Goal: Information Seeking & Learning: Learn about a topic

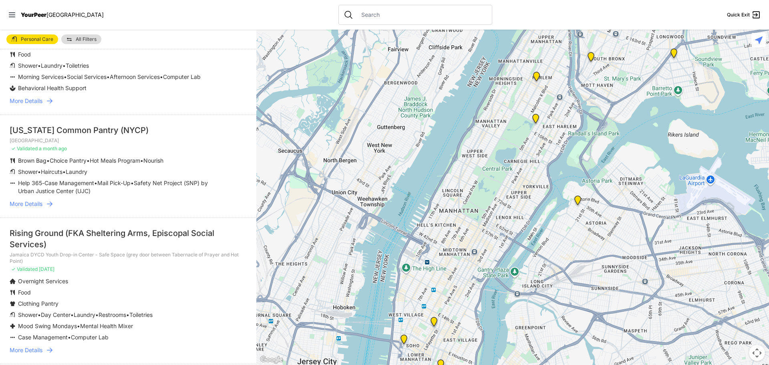
scroll to position [120, 0]
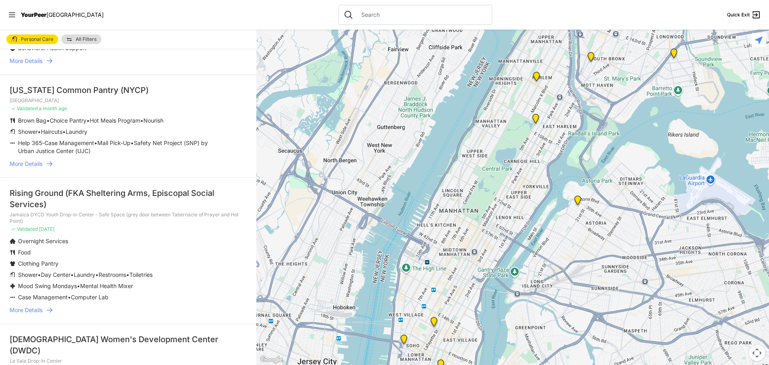
click at [42, 168] on span "More Details" at bounding box center [26, 164] width 33 height 8
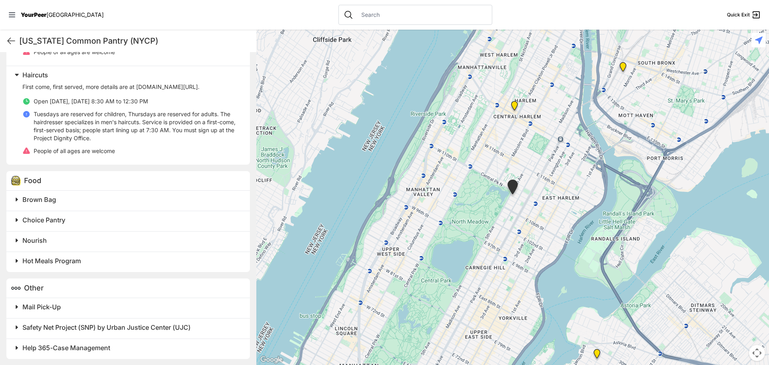
scroll to position [428, 0]
click at [9, 42] on icon at bounding box center [11, 41] width 7 height 6
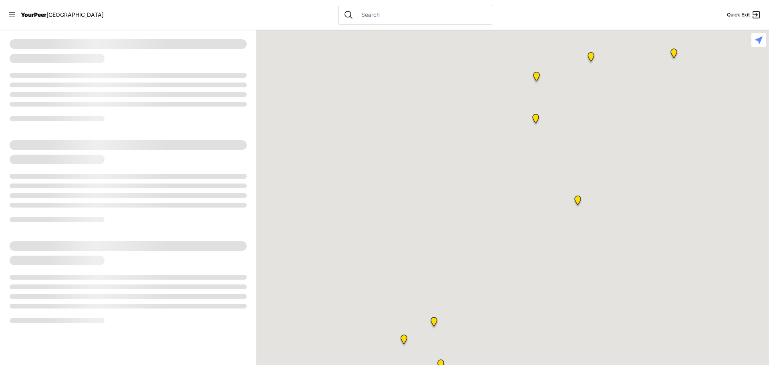
select select "recentlyUpdated"
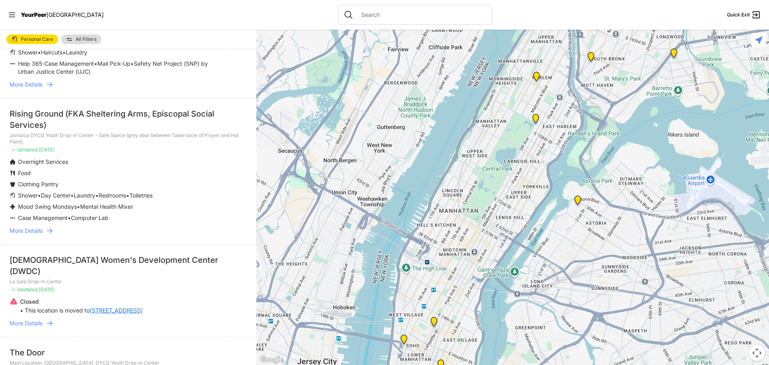
scroll to position [200, 0]
click at [46, 234] on link "More Details" at bounding box center [128, 230] width 237 height 8
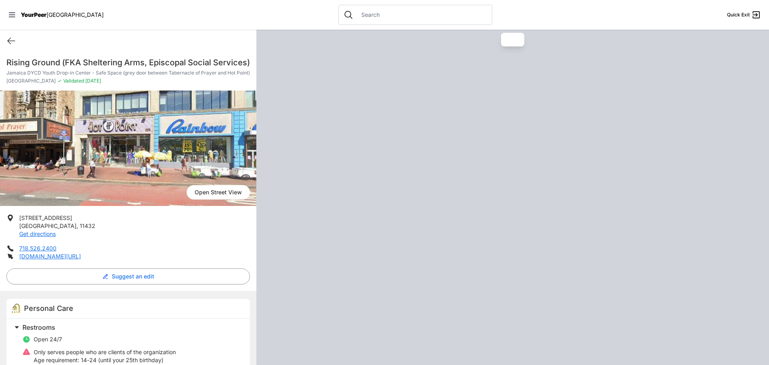
scroll to position [40, 0]
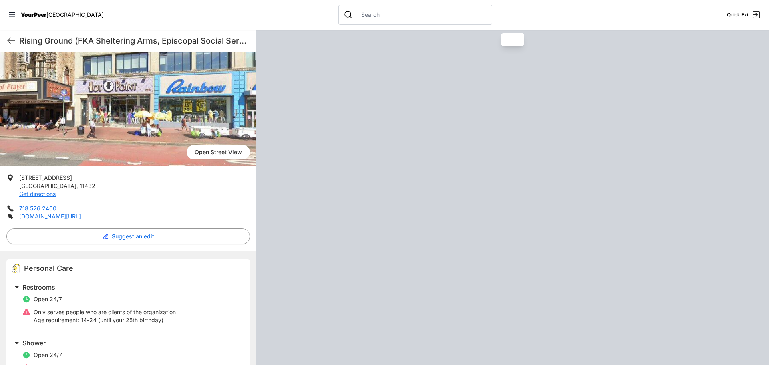
click at [81, 219] on link "[DOMAIN_NAME][URL]" at bounding box center [50, 216] width 62 height 7
click at [11, 42] on icon at bounding box center [11, 41] width 10 height 10
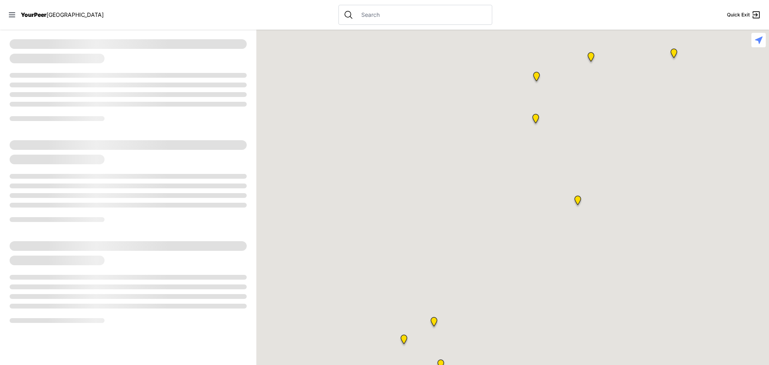
select select "recentlyUpdated"
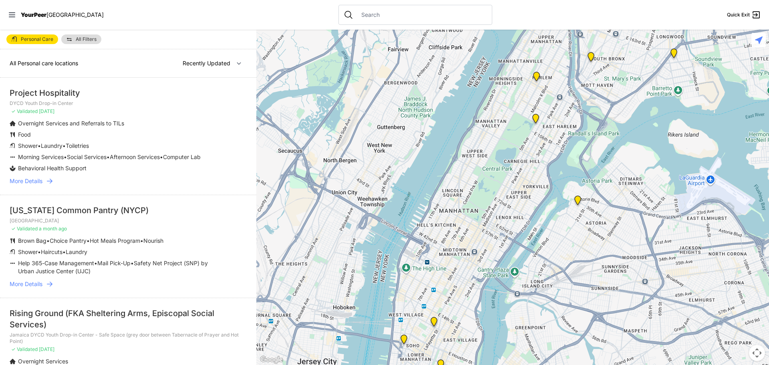
click at [359, 17] on input "text" at bounding box center [421, 15] width 131 height 8
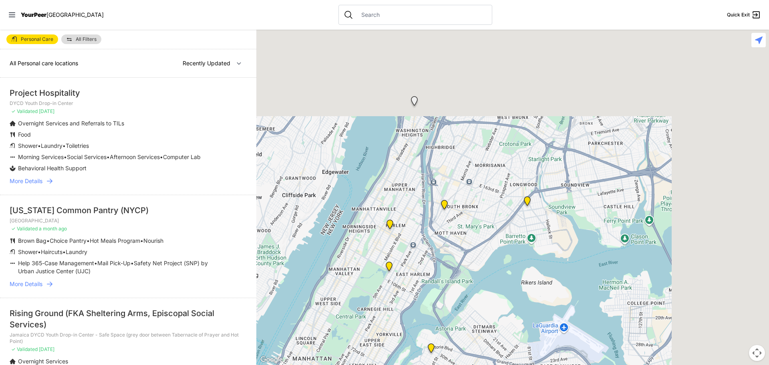
drag, startPoint x: 595, startPoint y: 115, endPoint x: 446, endPoint y: 265, distance: 210.9
click at [446, 265] on div at bounding box center [512, 197] width 513 height 335
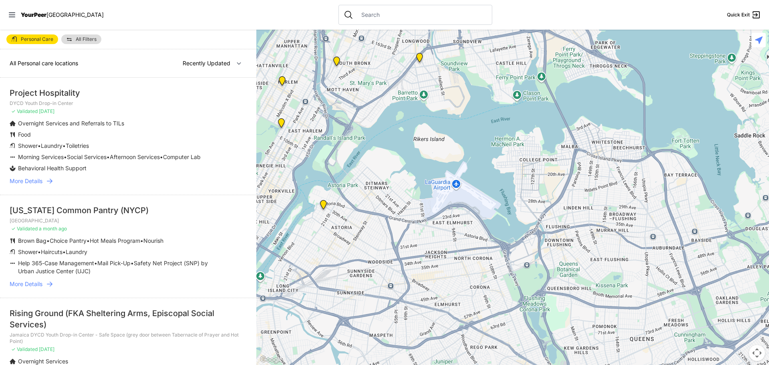
drag, startPoint x: 533, startPoint y: 241, endPoint x: 427, endPoint y: 94, distance: 181.0
click at [427, 94] on div at bounding box center [512, 197] width 513 height 335
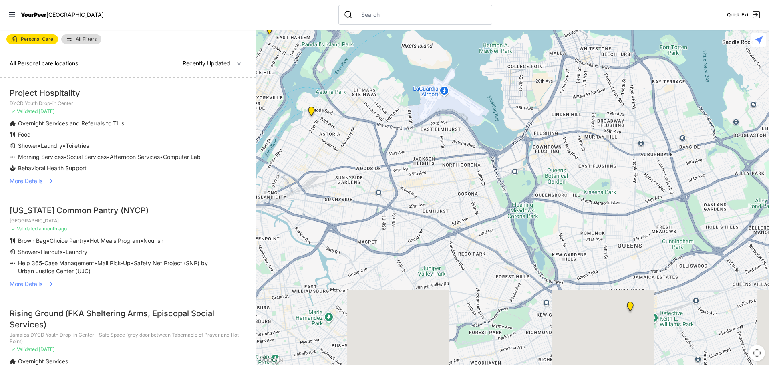
drag, startPoint x: 488, startPoint y: 315, endPoint x: 470, endPoint y: 206, distance: 110.3
click at [474, 207] on div at bounding box center [512, 197] width 513 height 335
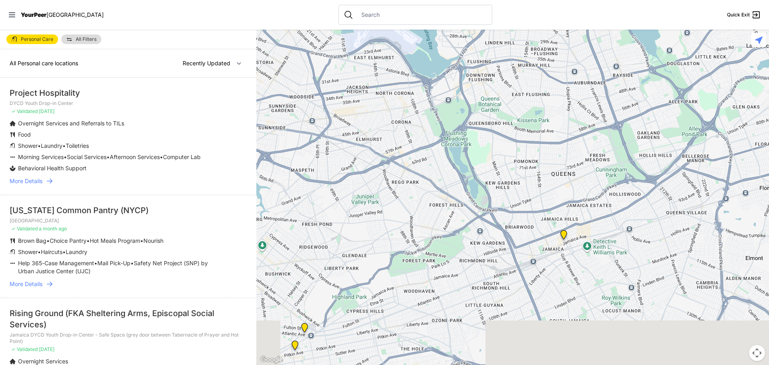
drag, startPoint x: 637, startPoint y: 281, endPoint x: 519, endPoint y: 183, distance: 153.5
click at [519, 183] on div at bounding box center [512, 197] width 513 height 335
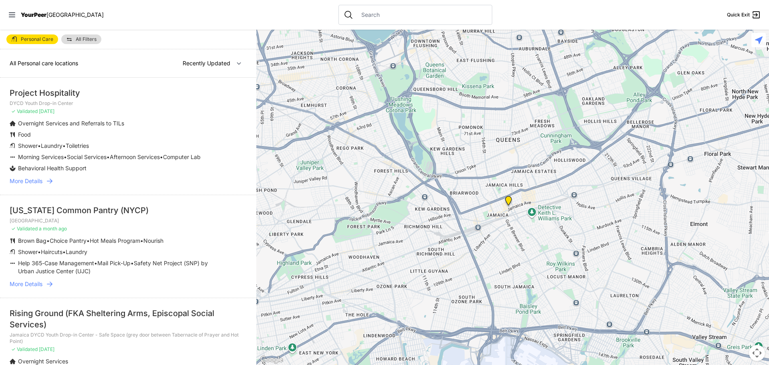
click at [509, 201] on img "Jamaica DYCD Youth Drop-in Center - Safe Space (grey door between Tabernacle of…" at bounding box center [508, 202] width 10 height 13
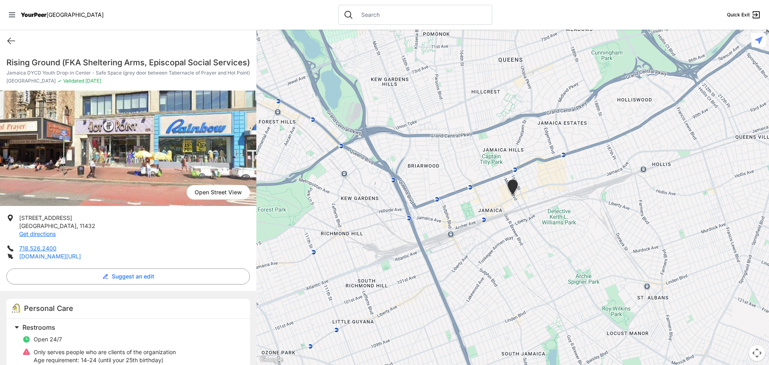
click at [81, 259] on link "[DOMAIN_NAME][URL]" at bounding box center [50, 256] width 62 height 7
